Goal: Use online tool/utility: Utilize a website feature to perform a specific function

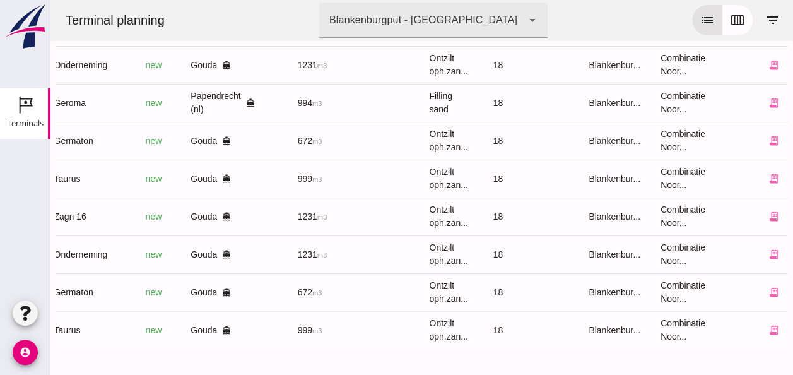
scroll to position [0, 334]
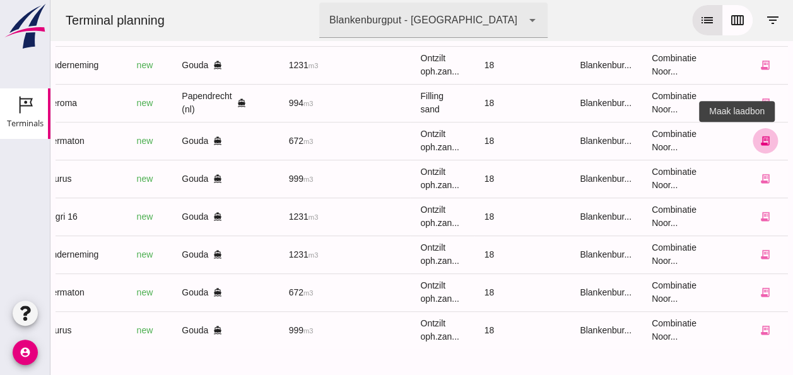
click at [759, 135] on icon "receipt_long" at bounding box center [764, 140] width 11 height 11
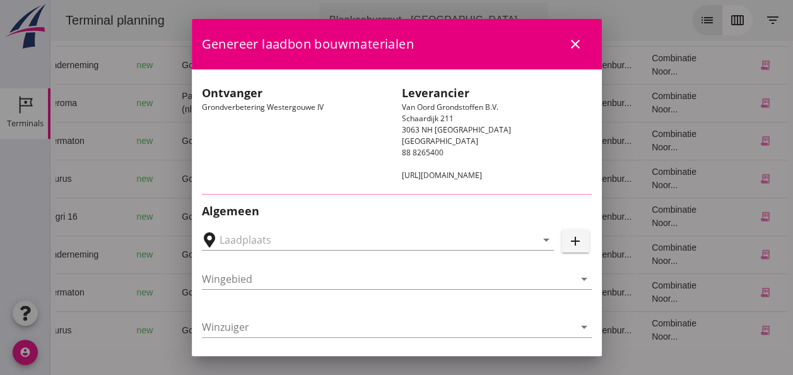
type input "Loswal Fa. J. Bos&Zonen, [GEOGRAPHIC_DATA]"
type input "Germaton"
type input "[PERSON_NAME]"
type input "Ontzilt oph.zand [75] (6120)"
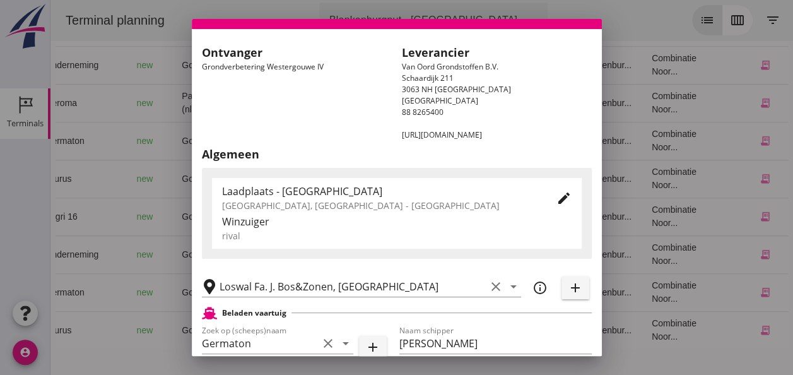
scroll to position [0, 0]
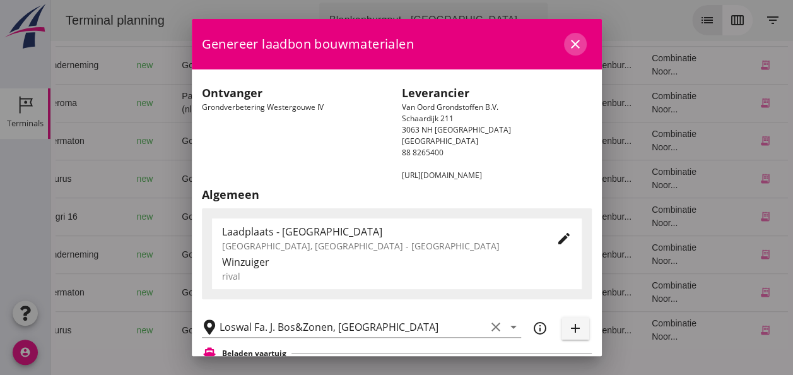
click at [567, 42] on icon "close" at bounding box center [574, 44] width 15 height 15
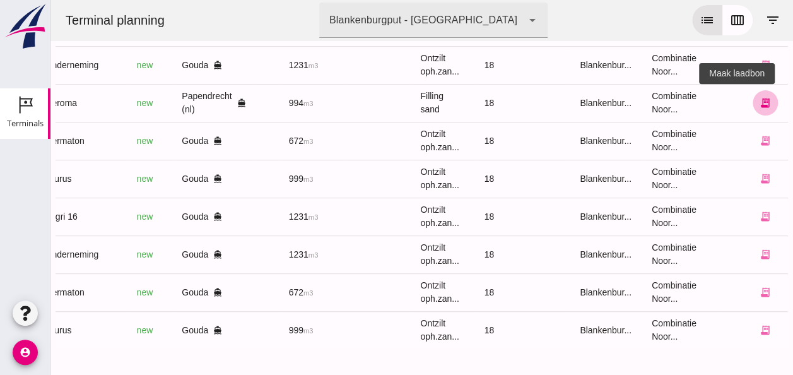
click at [759, 97] on icon "receipt_long" at bounding box center [764, 102] width 11 height 11
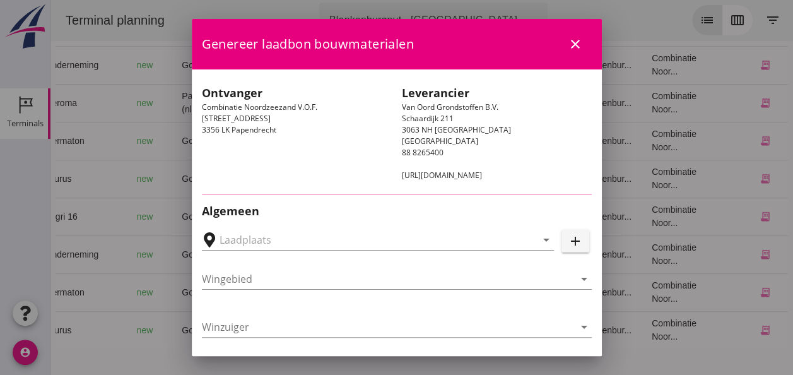
type input "Papendrecht, [GEOGRAPHIC_DATA], [GEOGRAPHIC_DATA]"
type input "Geroma"
type input "[PERSON_NAME]"
type input "994"
type input "Ophoogzand (6120)"
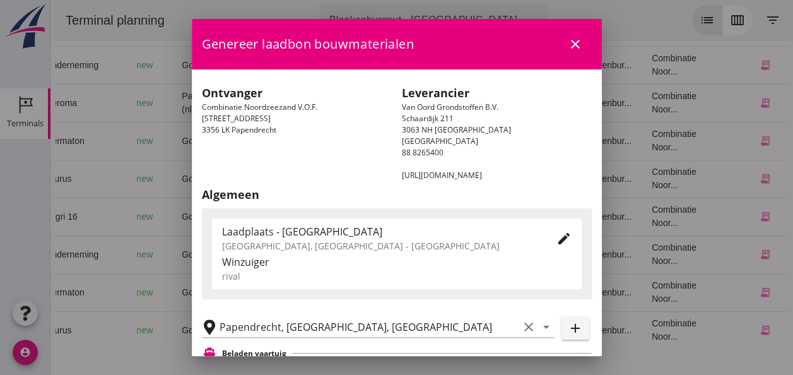
scroll to position [189, 0]
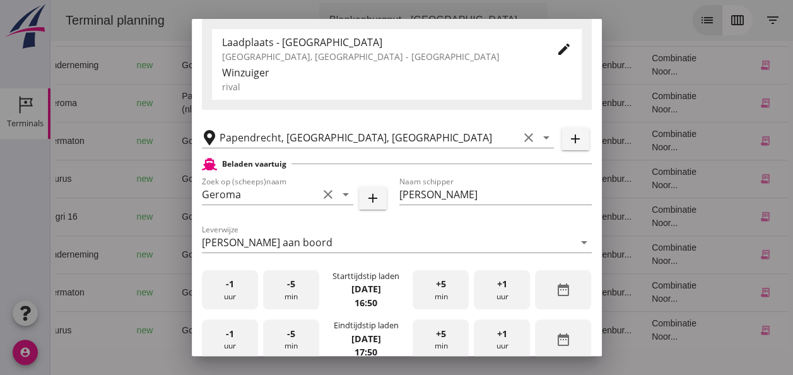
click at [222, 291] on div "-1 uur" at bounding box center [230, 290] width 56 height 40
click at [286, 293] on div "-5 min" at bounding box center [291, 290] width 56 height 40
click at [287, 294] on div "-5 min" at bounding box center [291, 290] width 56 height 40
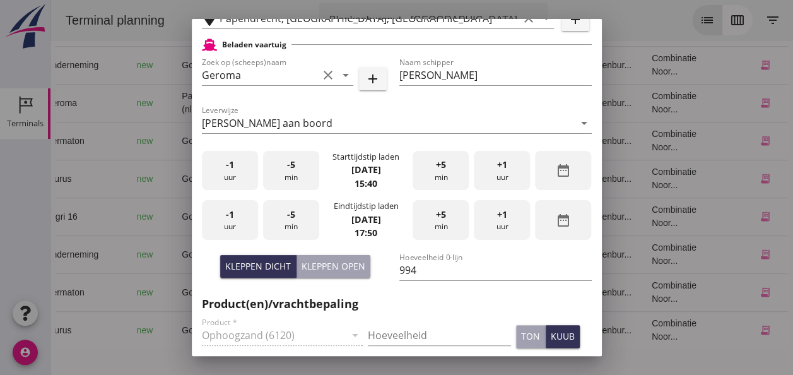
scroll to position [315, 0]
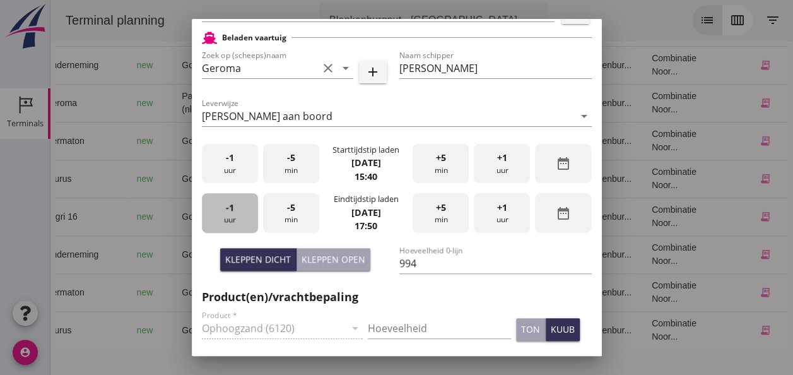
click at [243, 223] on div "-1 uur" at bounding box center [230, 213] width 56 height 40
click at [299, 217] on div "-5 min" at bounding box center [291, 213] width 56 height 40
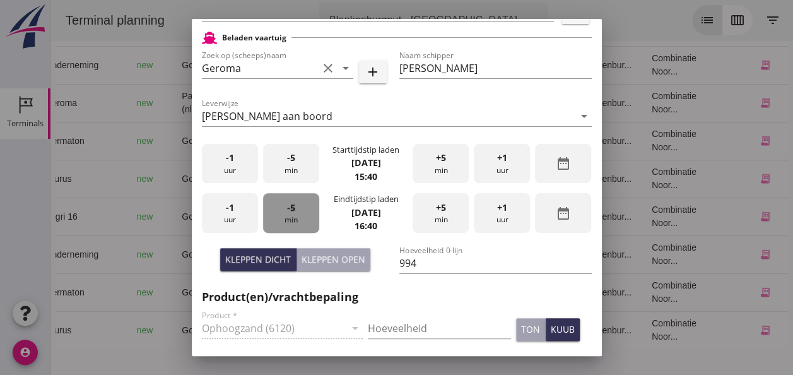
click at [300, 217] on div "-5 min" at bounding box center [291, 213] width 56 height 40
click at [301, 217] on div "-5 min" at bounding box center [291, 213] width 56 height 40
click at [302, 214] on div "-5 min" at bounding box center [291, 213] width 56 height 40
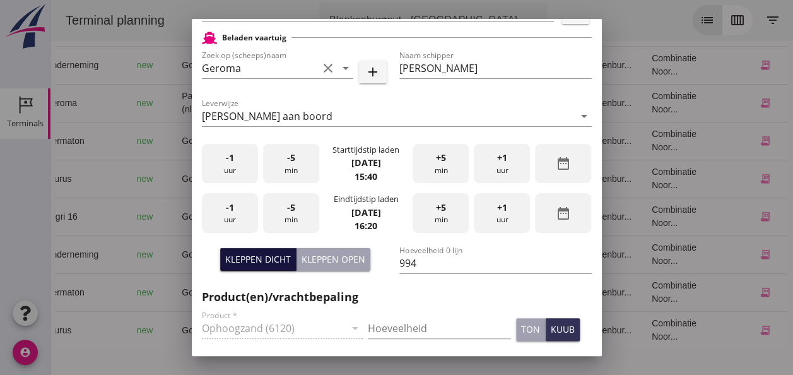
click at [274, 262] on div "Kleppen dicht" at bounding box center [258, 258] width 66 height 13
click at [394, 320] on input "Hoeveelheid" at bounding box center [439, 328] width 143 height 20
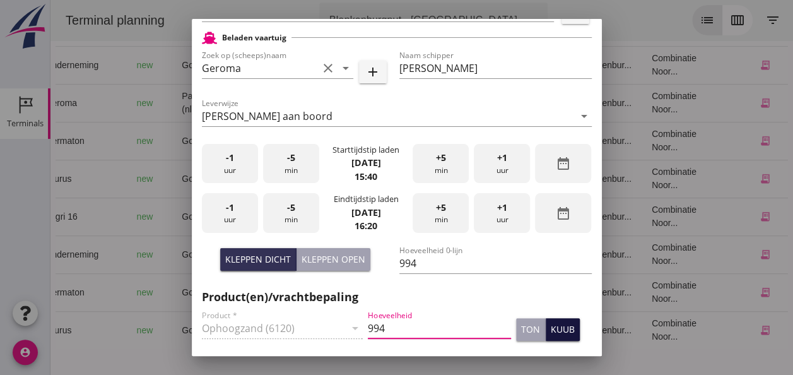
type input "994"
click at [554, 328] on div "kuub" at bounding box center [562, 328] width 24 height 13
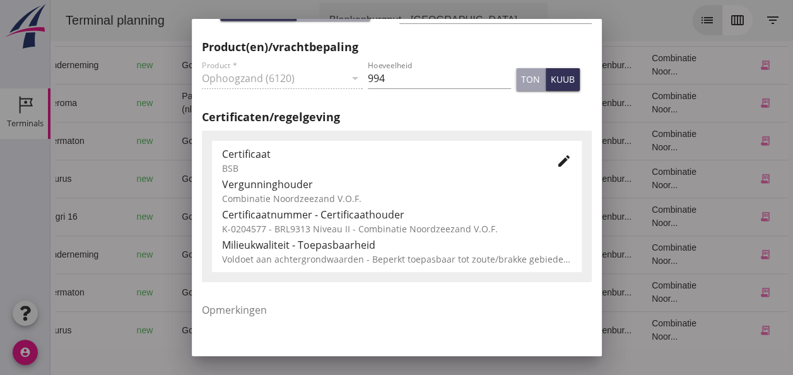
scroll to position [567, 0]
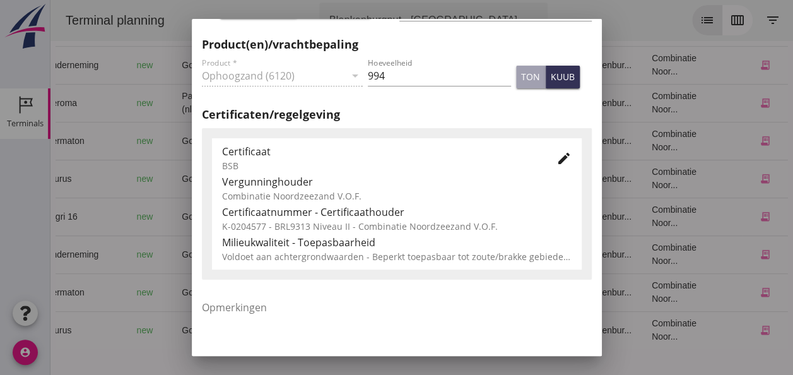
click at [556, 157] on icon "edit" at bounding box center [563, 158] width 15 height 15
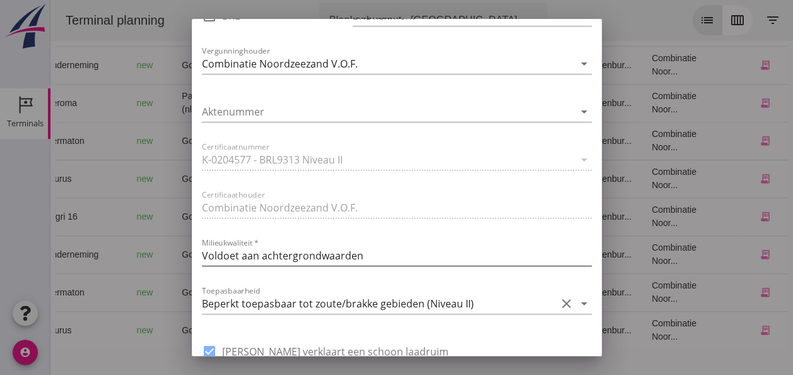
scroll to position [883, 0]
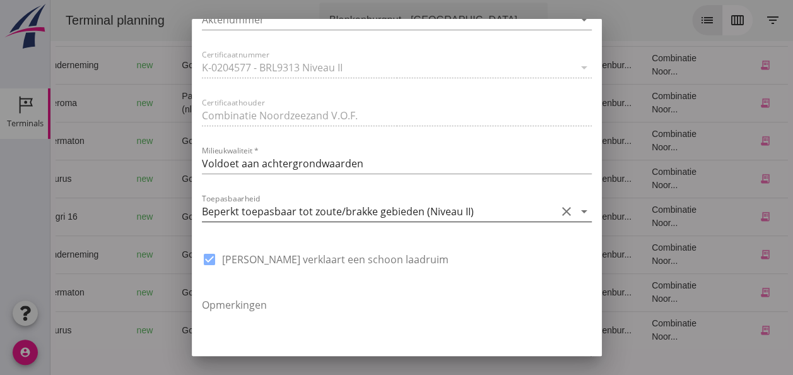
click at [559, 210] on icon "clear" at bounding box center [566, 211] width 15 height 15
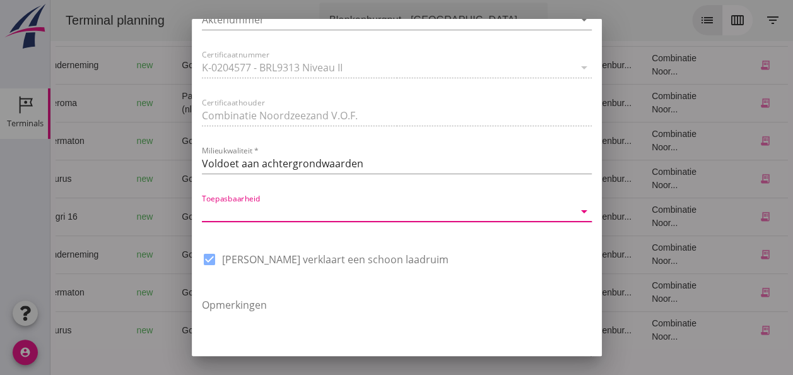
click at [576, 213] on icon "arrow_drop_down" at bounding box center [583, 211] width 15 height 15
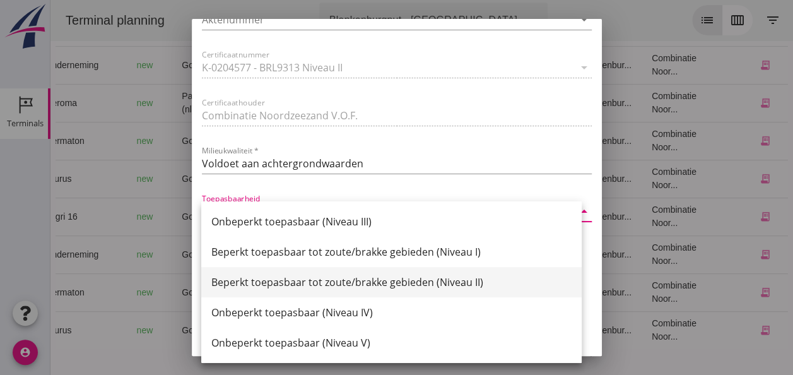
click at [517, 279] on div "Beperkt toepasbaar tot zoute/brakke gebieden (Niveau II)" at bounding box center [391, 281] width 360 height 15
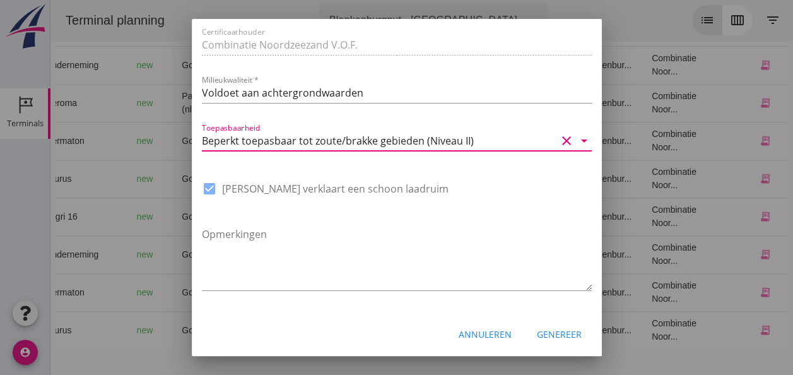
scroll to position [955, 0]
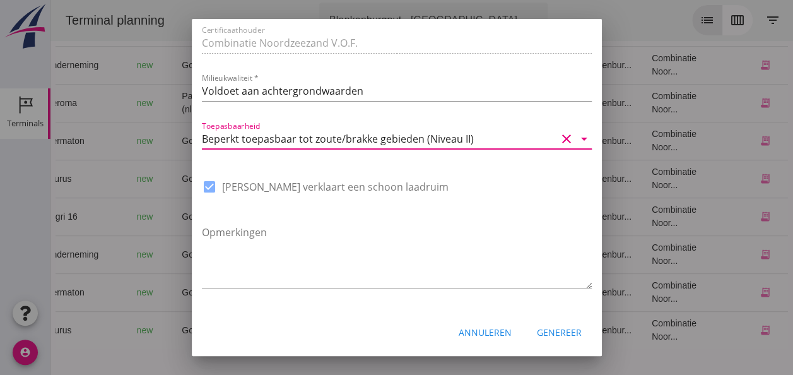
click at [560, 334] on div "Genereer" at bounding box center [559, 331] width 45 height 13
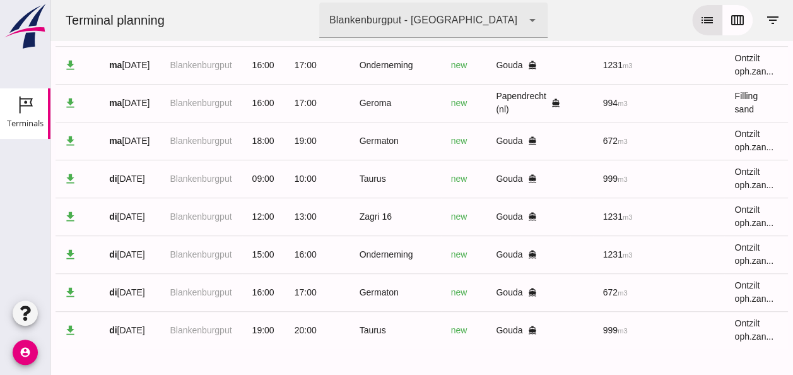
scroll to position [0, 0]
